Goal: Information Seeking & Learning: Learn about a topic

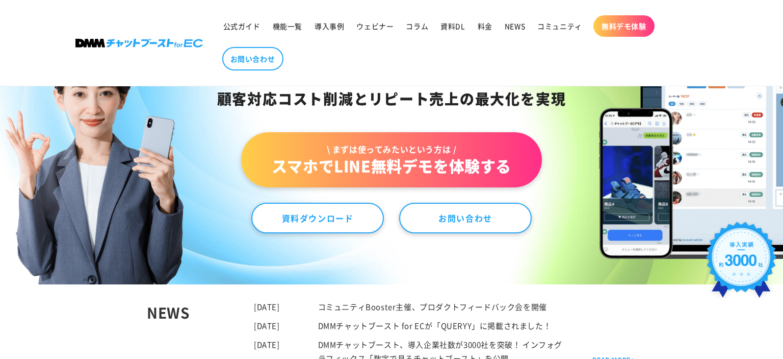
scroll to position [45, 0]
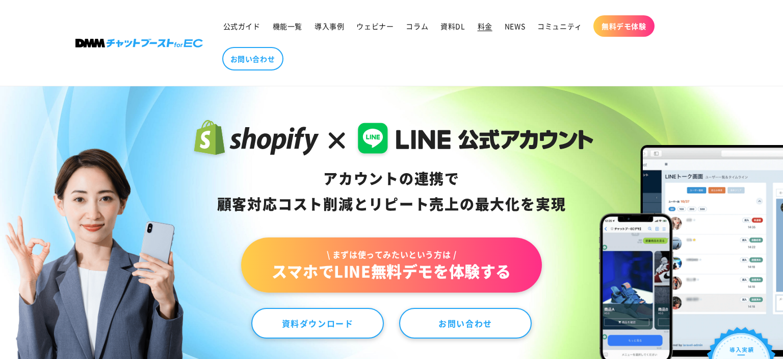
click at [489, 26] on span "料金" at bounding box center [485, 25] width 15 height 9
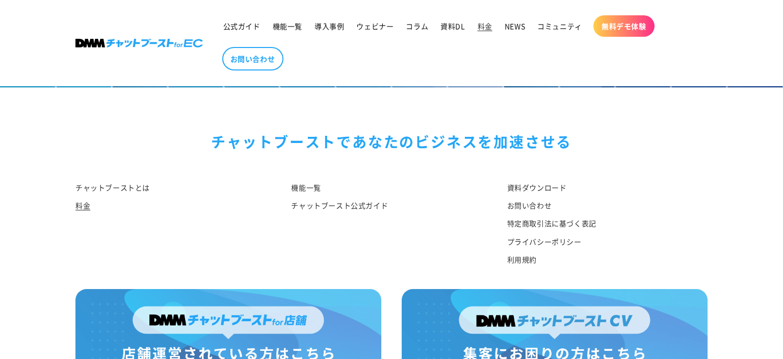
scroll to position [1314, 0]
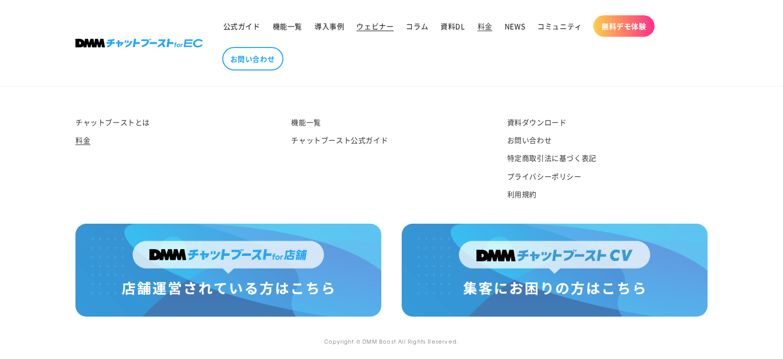
click at [370, 28] on span "ウェビナー" at bounding box center [374, 25] width 37 height 9
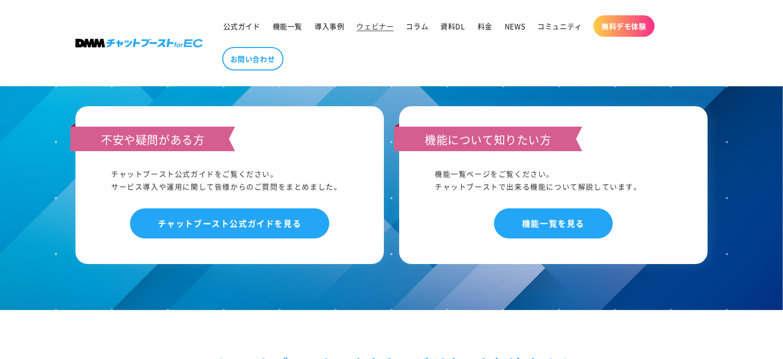
scroll to position [1354, 0]
